Goal: Information Seeking & Learning: Understand process/instructions

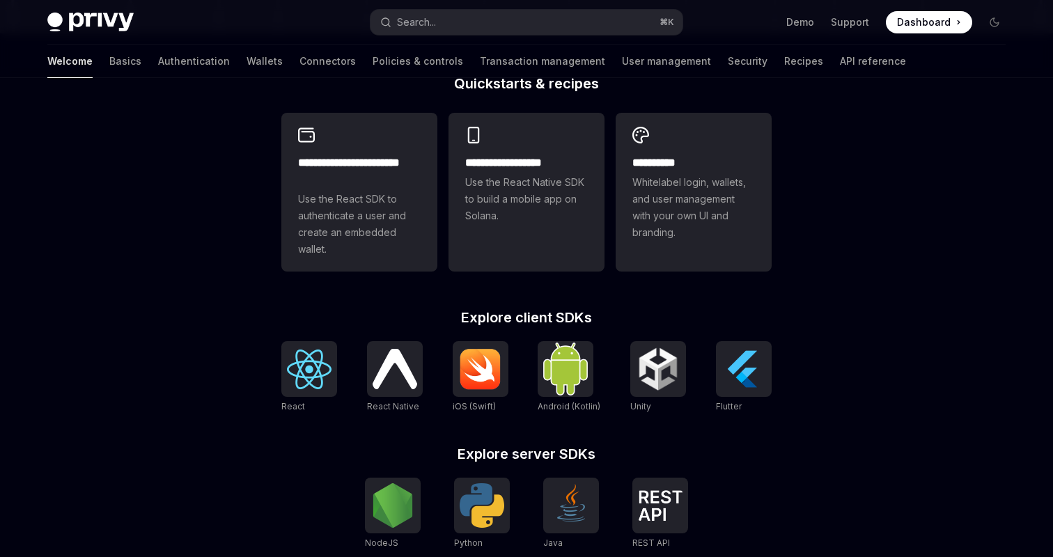
scroll to position [395, 0]
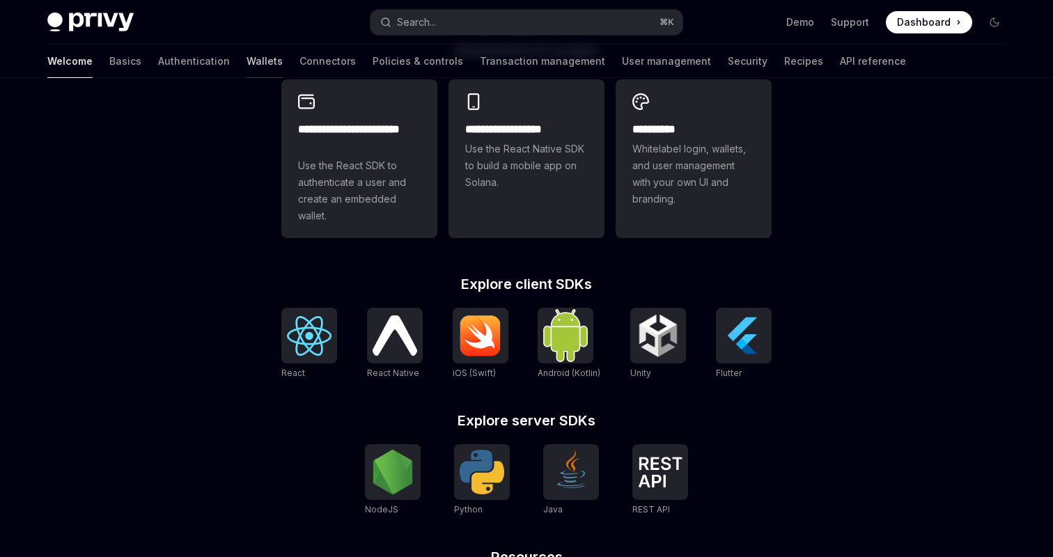
click at [246, 68] on link "Wallets" at bounding box center [264, 61] width 36 height 33
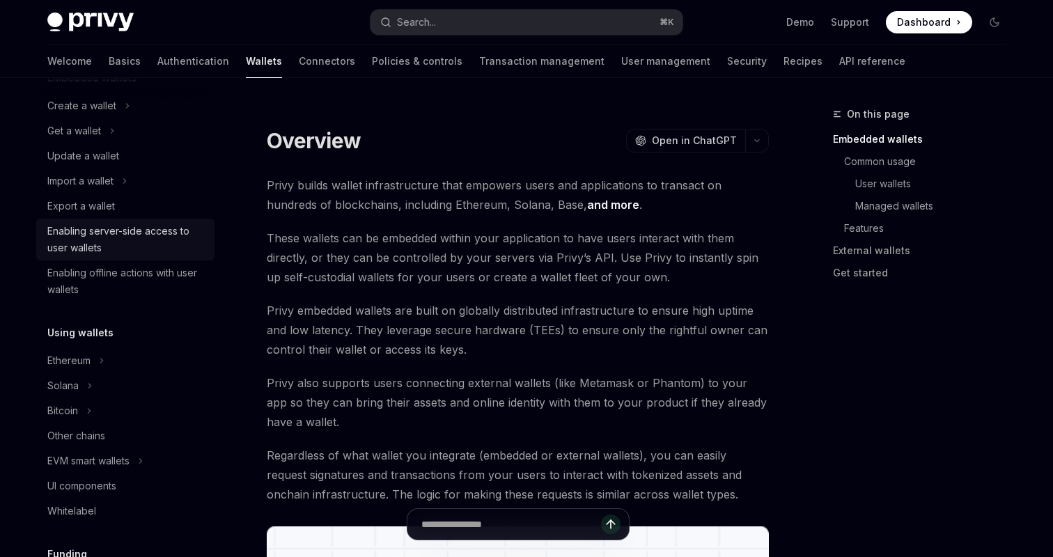
scroll to position [111, 0]
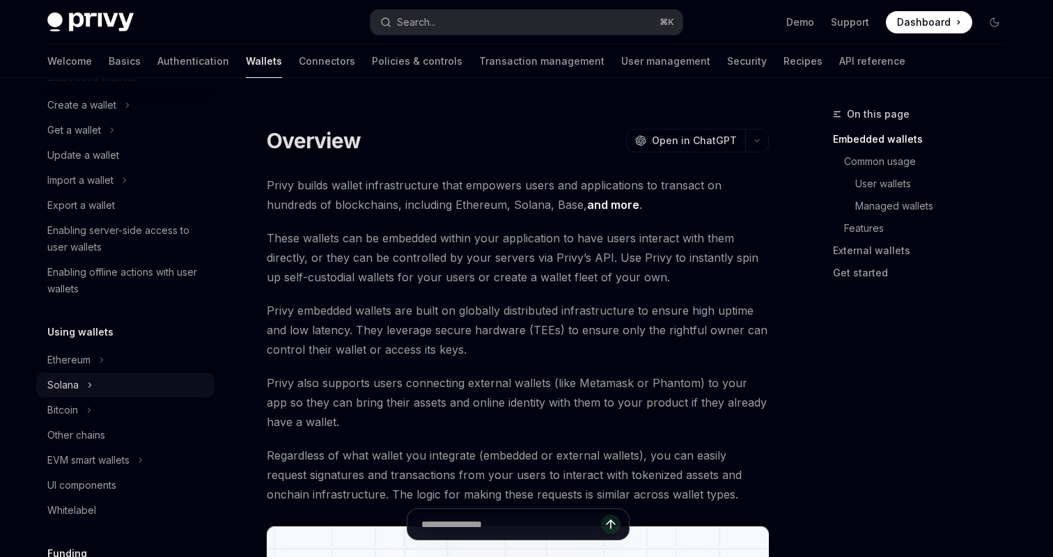
click at [74, 386] on div "Solana" at bounding box center [62, 385] width 31 height 17
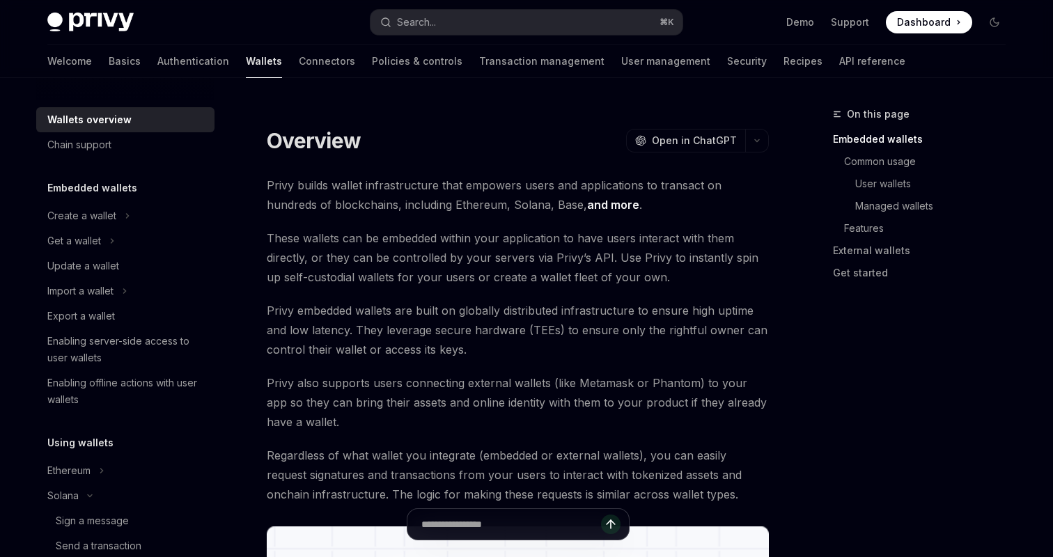
type textarea "*"
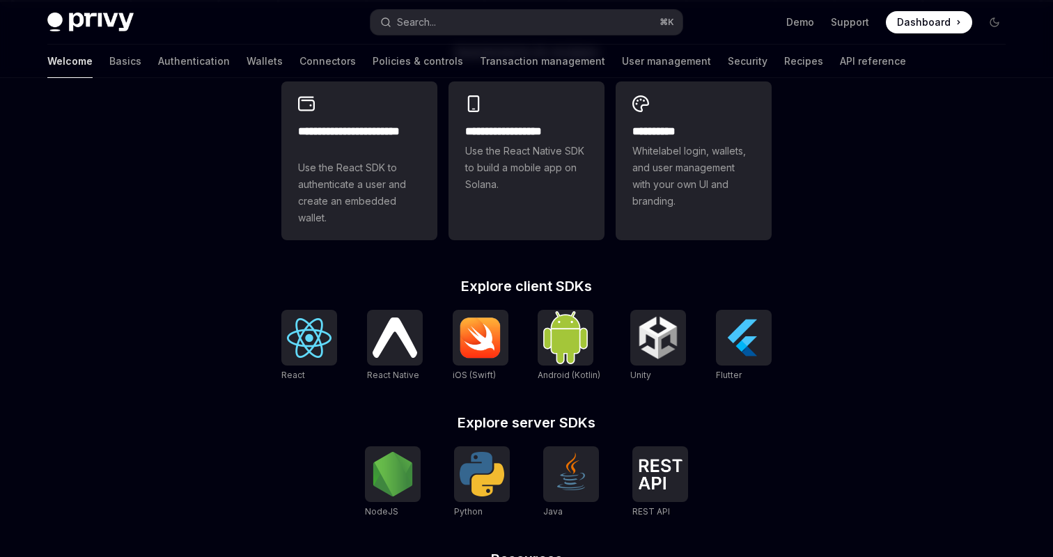
scroll to position [395, 0]
